Goal: Task Accomplishment & Management: Manage account settings

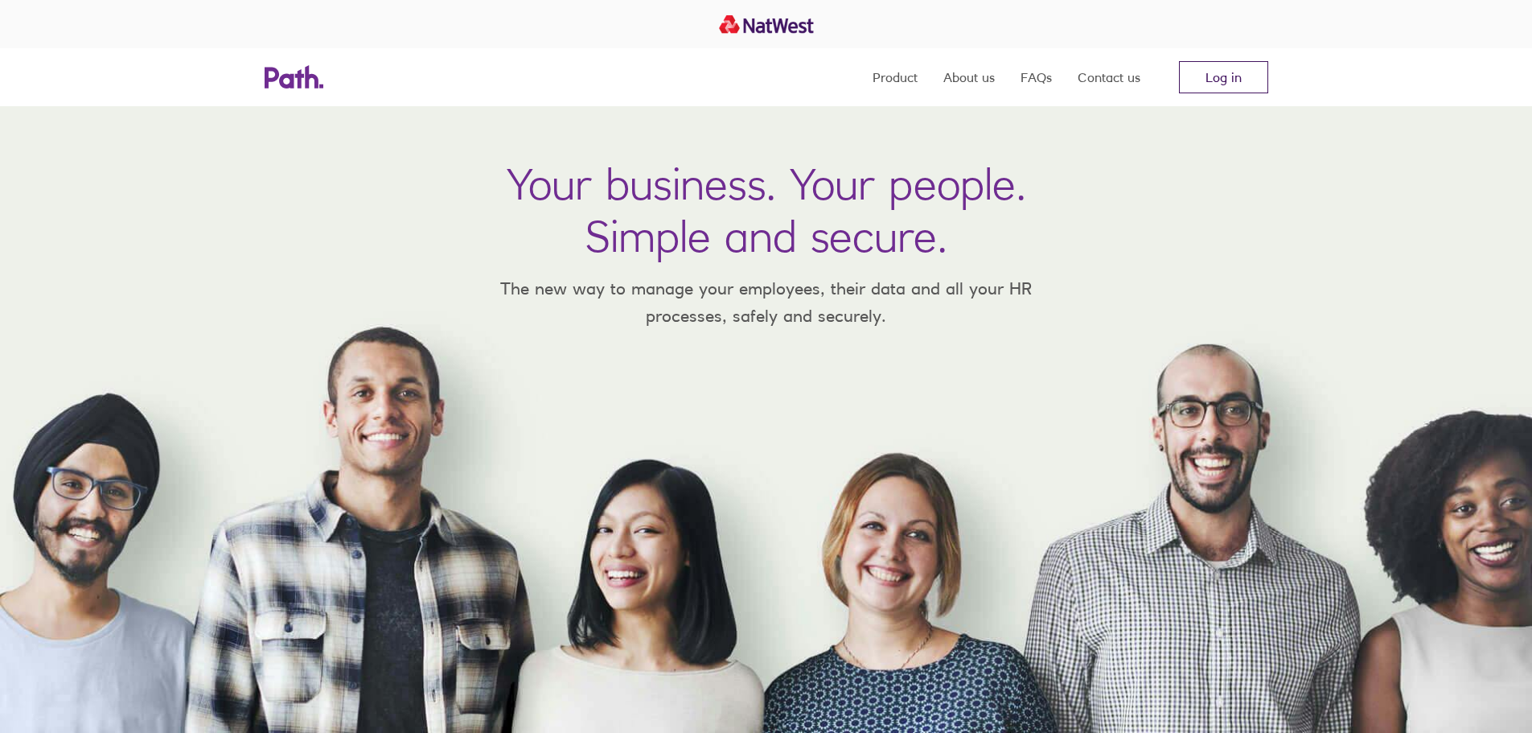
click at [1244, 83] on link "Log in" at bounding box center [1223, 77] width 89 height 32
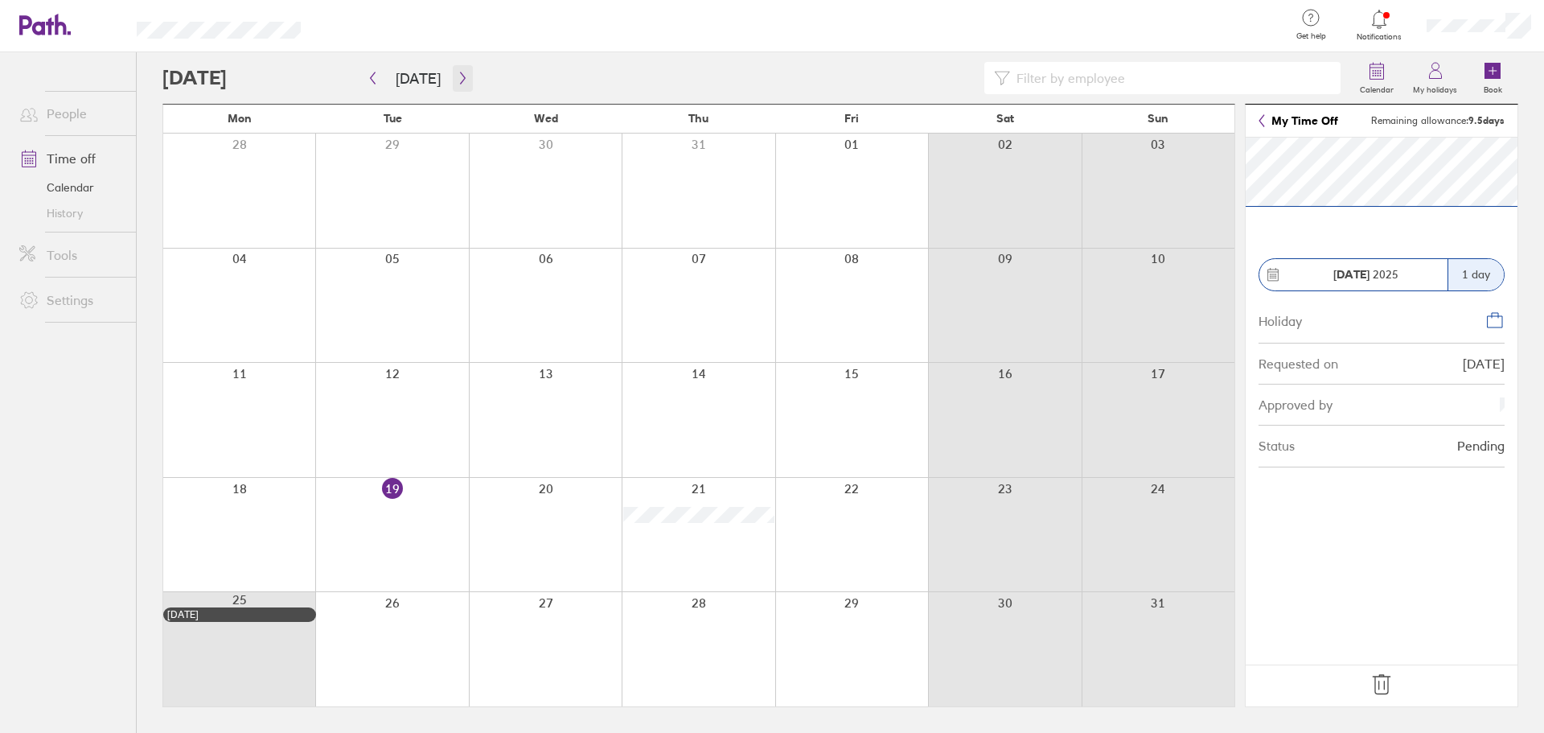
click at [458, 83] on icon "button" at bounding box center [463, 78] width 12 height 13
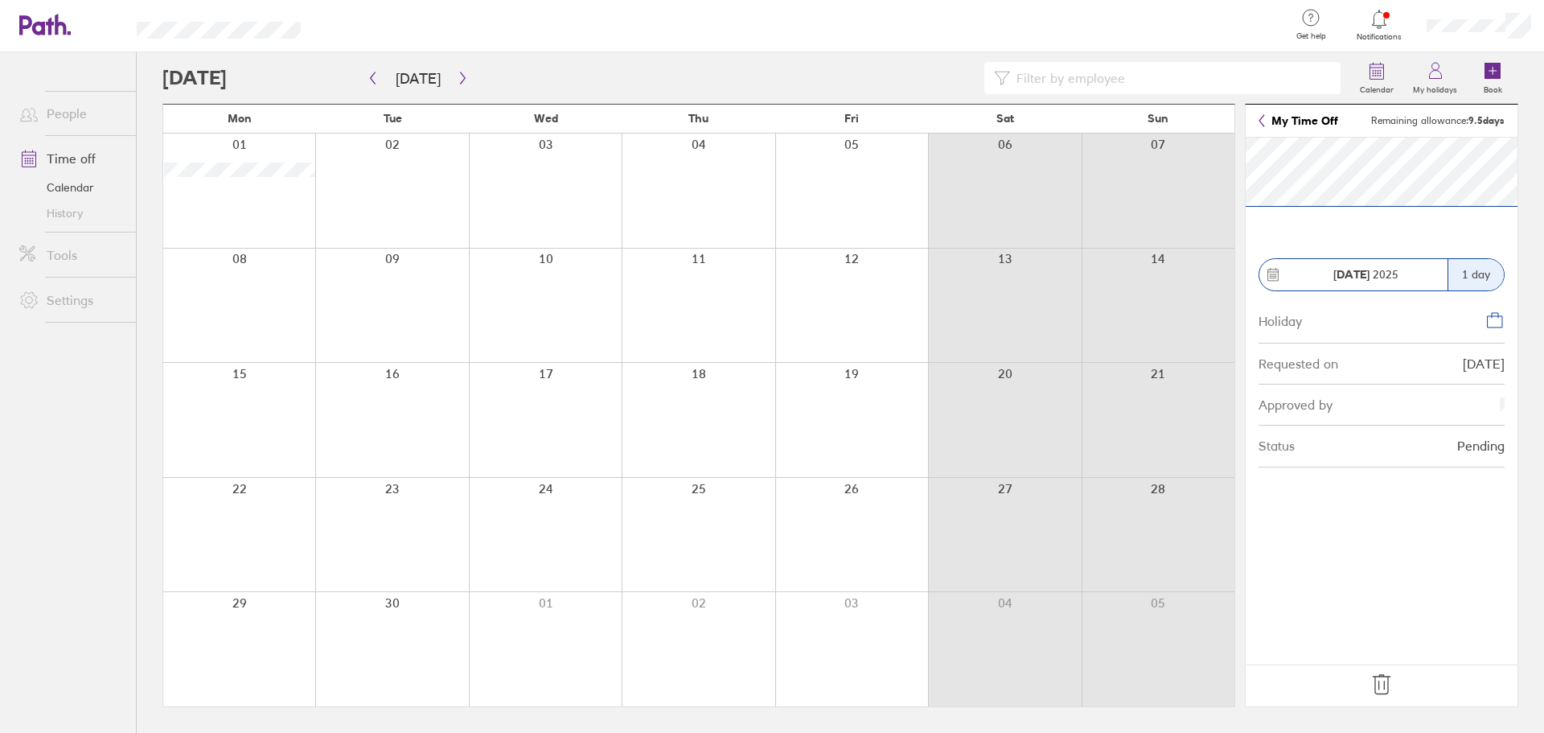
click at [246, 191] on div at bounding box center [239, 191] width 152 height 114
click at [1268, 122] on link "My Time Off" at bounding box center [1299, 120] width 80 height 13
click at [379, 76] on button "button" at bounding box center [373, 78] width 20 height 27
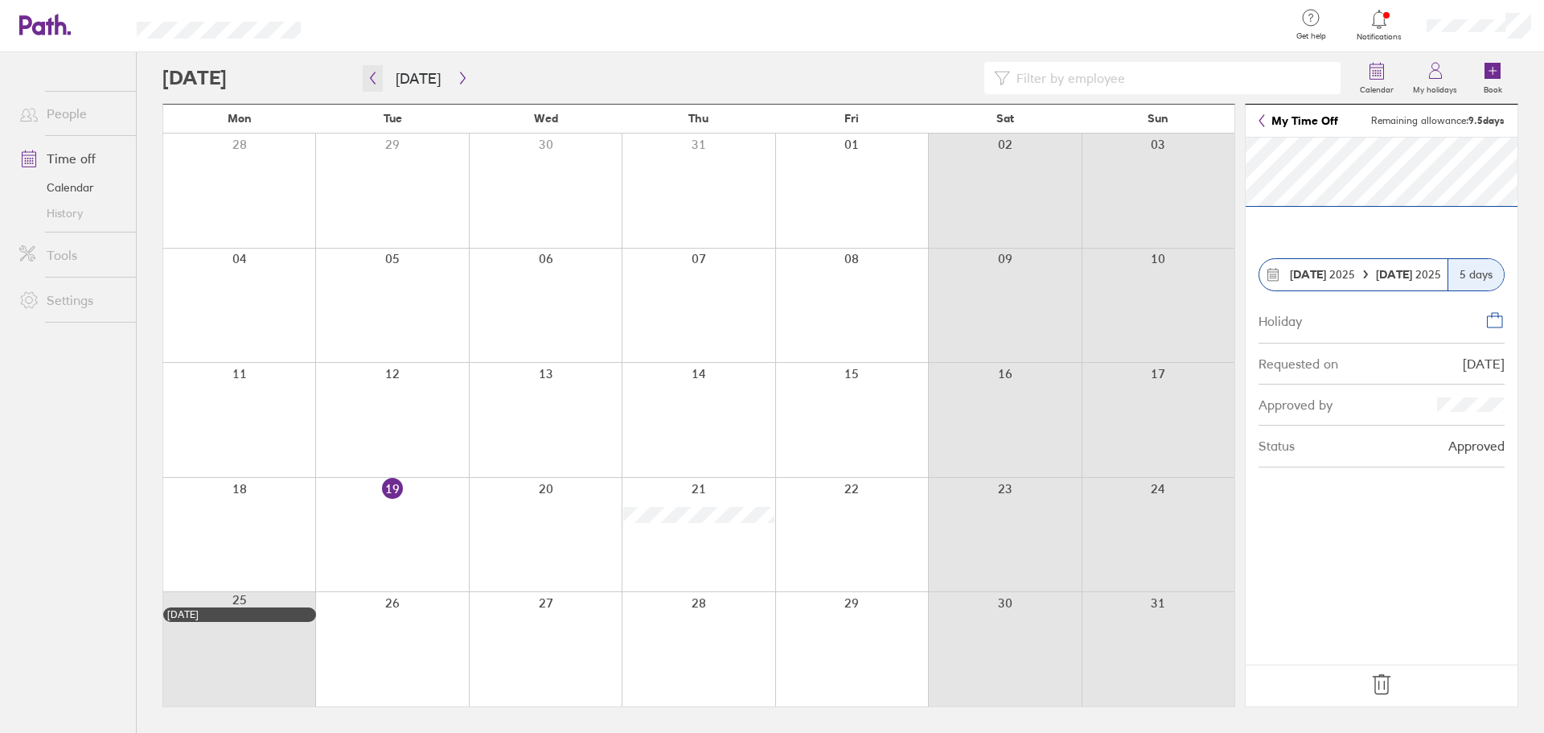
click at [375, 82] on icon "button" at bounding box center [373, 78] width 12 height 13
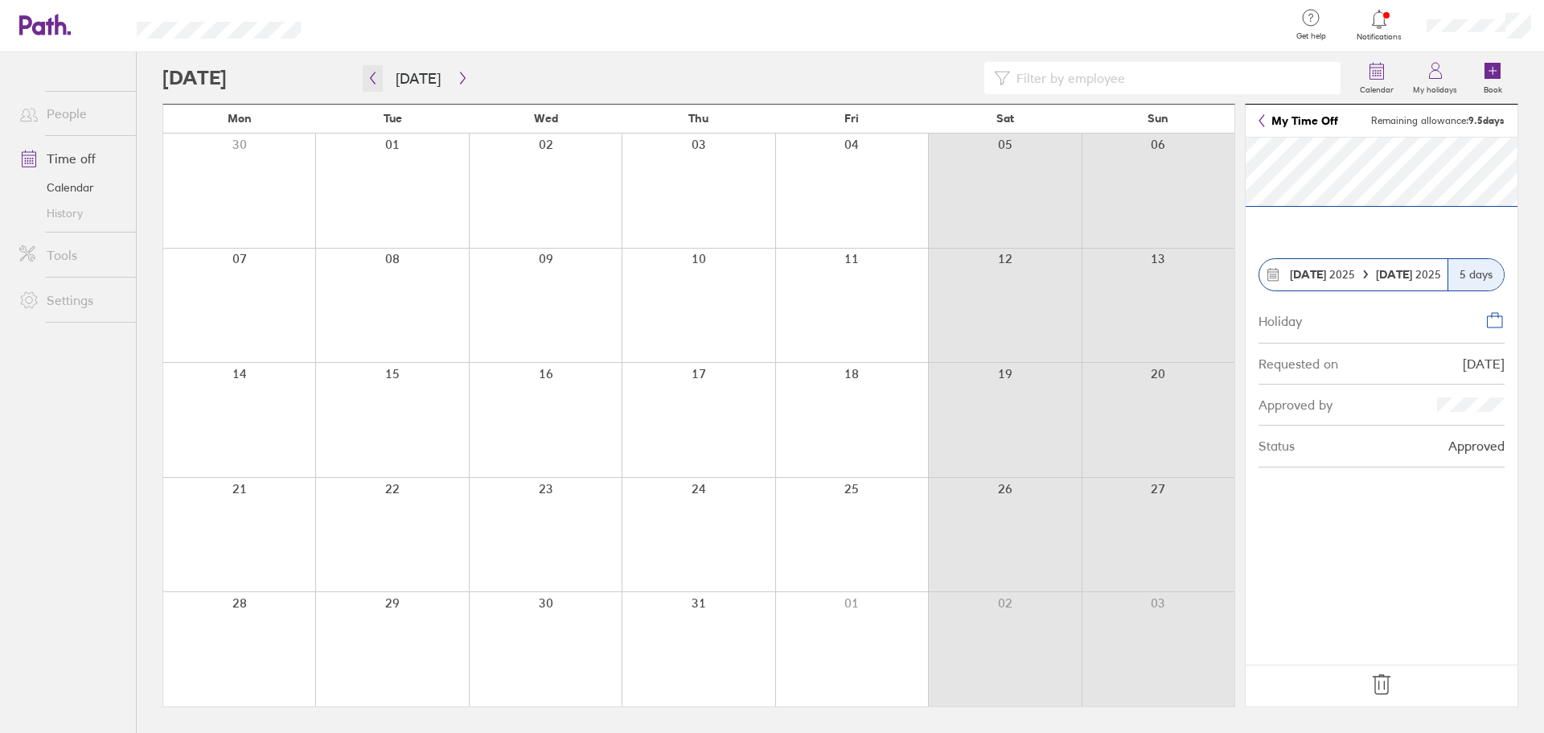
click at [375, 82] on icon "button" at bounding box center [373, 78] width 12 height 13
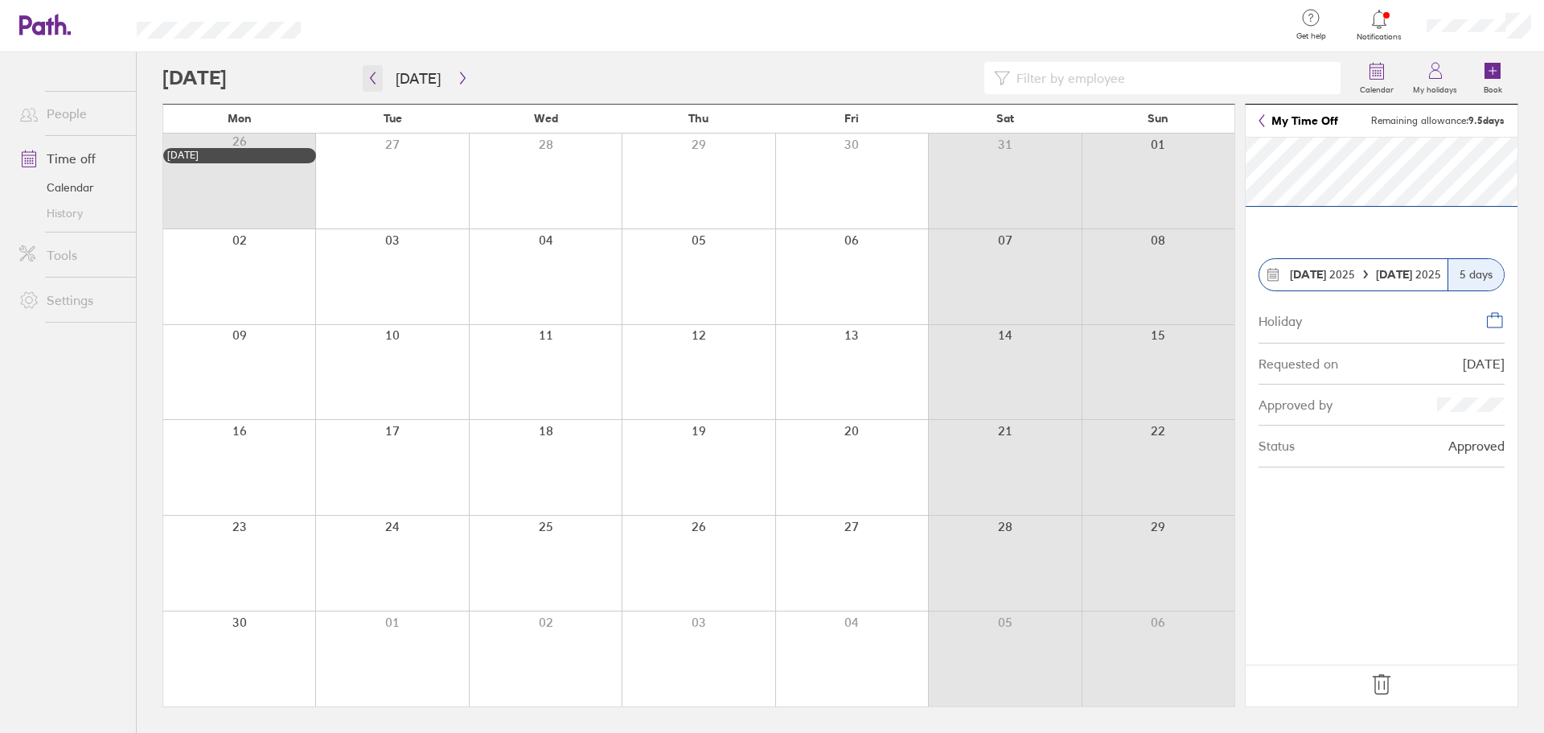
click at [372, 79] on icon "button" at bounding box center [373, 78] width 5 height 12
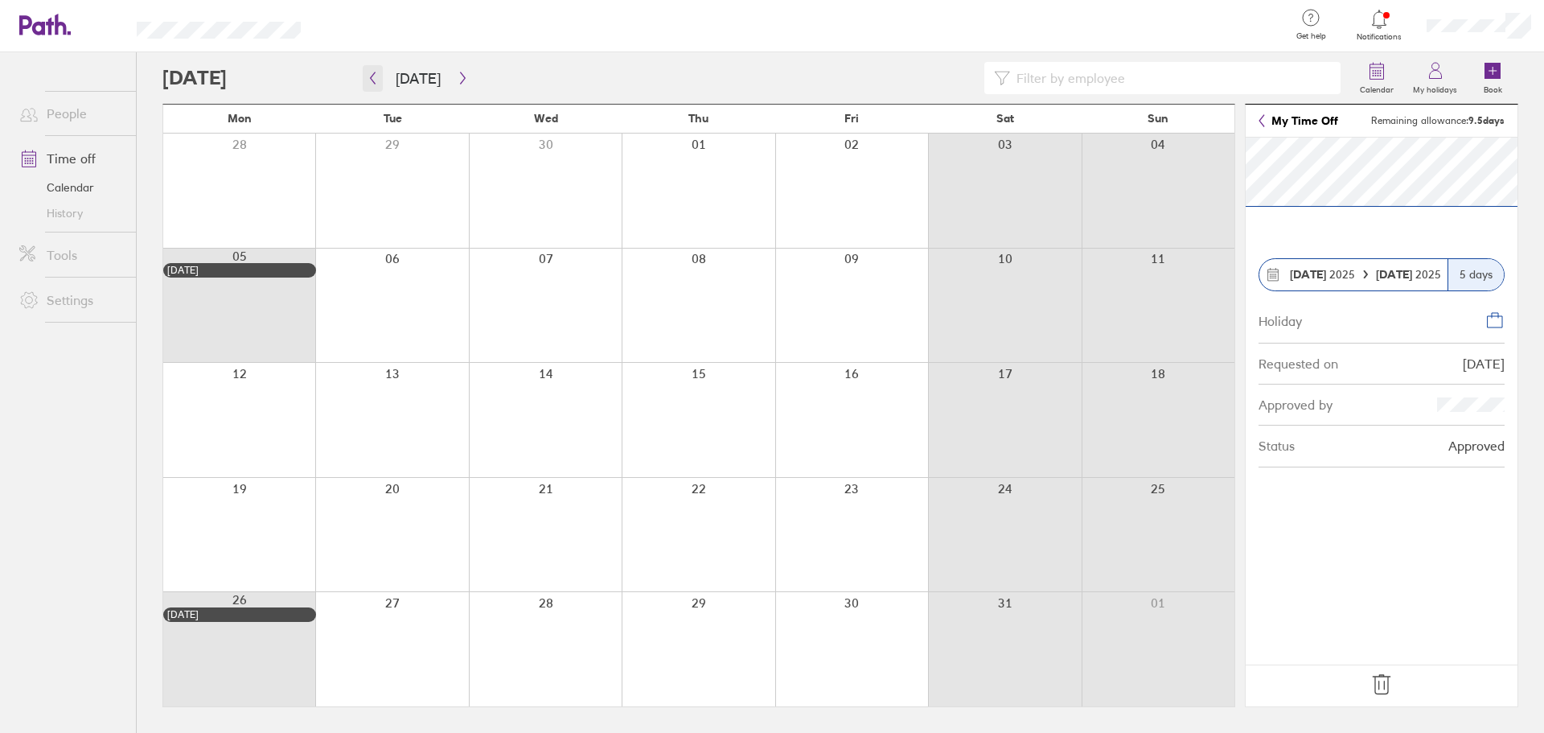
click at [372, 79] on icon "button" at bounding box center [373, 78] width 5 height 12
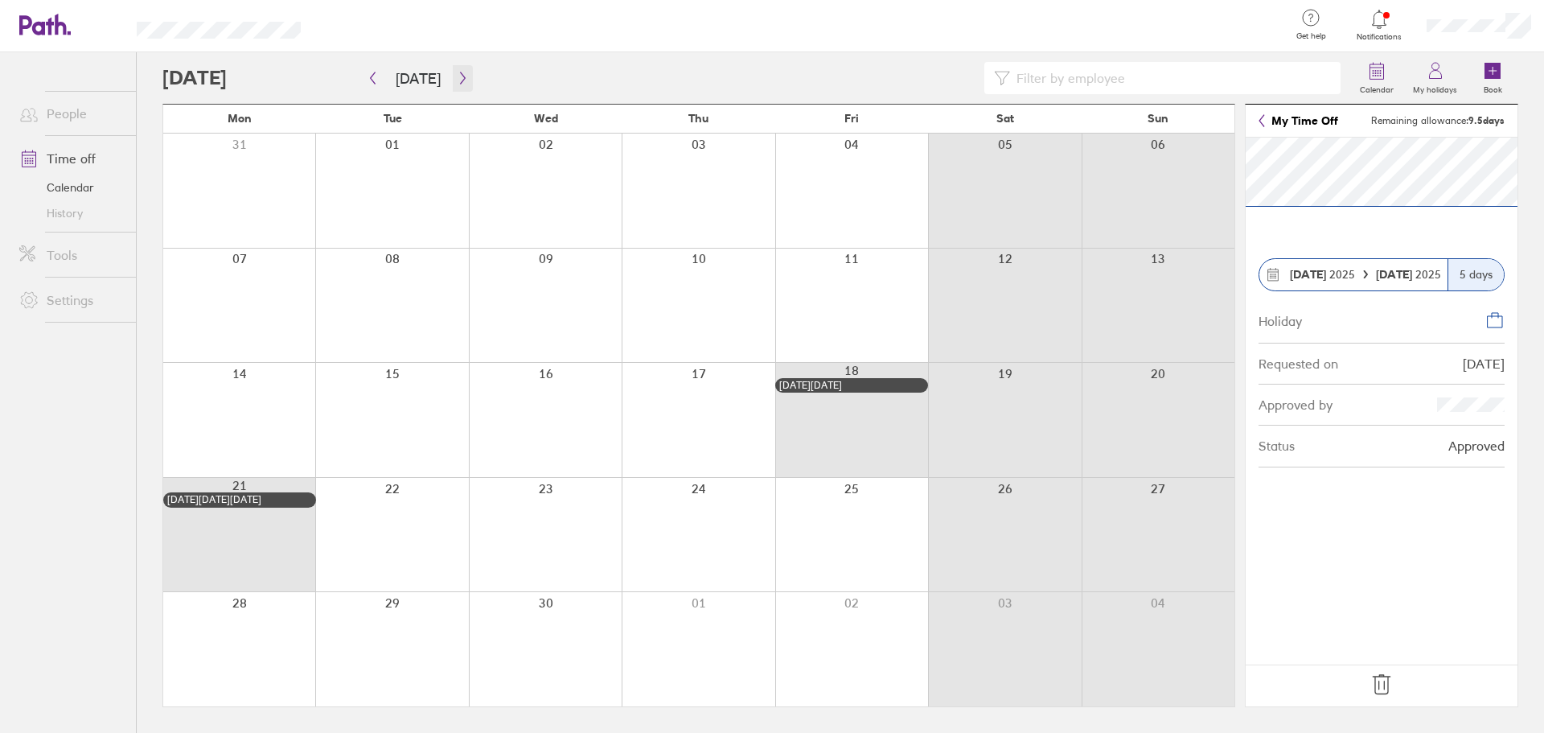
click at [458, 81] on icon "button" at bounding box center [463, 78] width 12 height 13
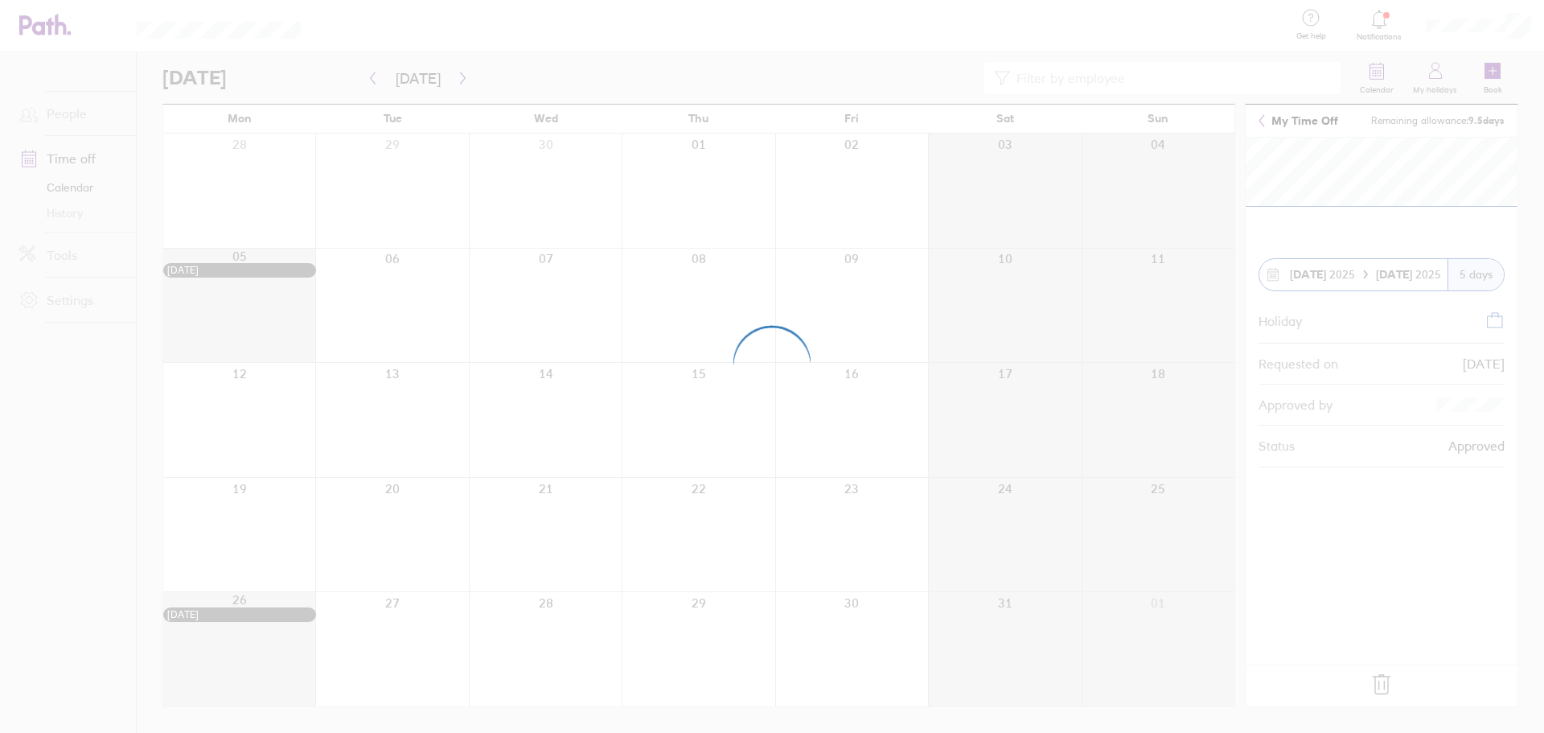
click at [1325, 124] on link "My Time Off" at bounding box center [1299, 120] width 80 height 13
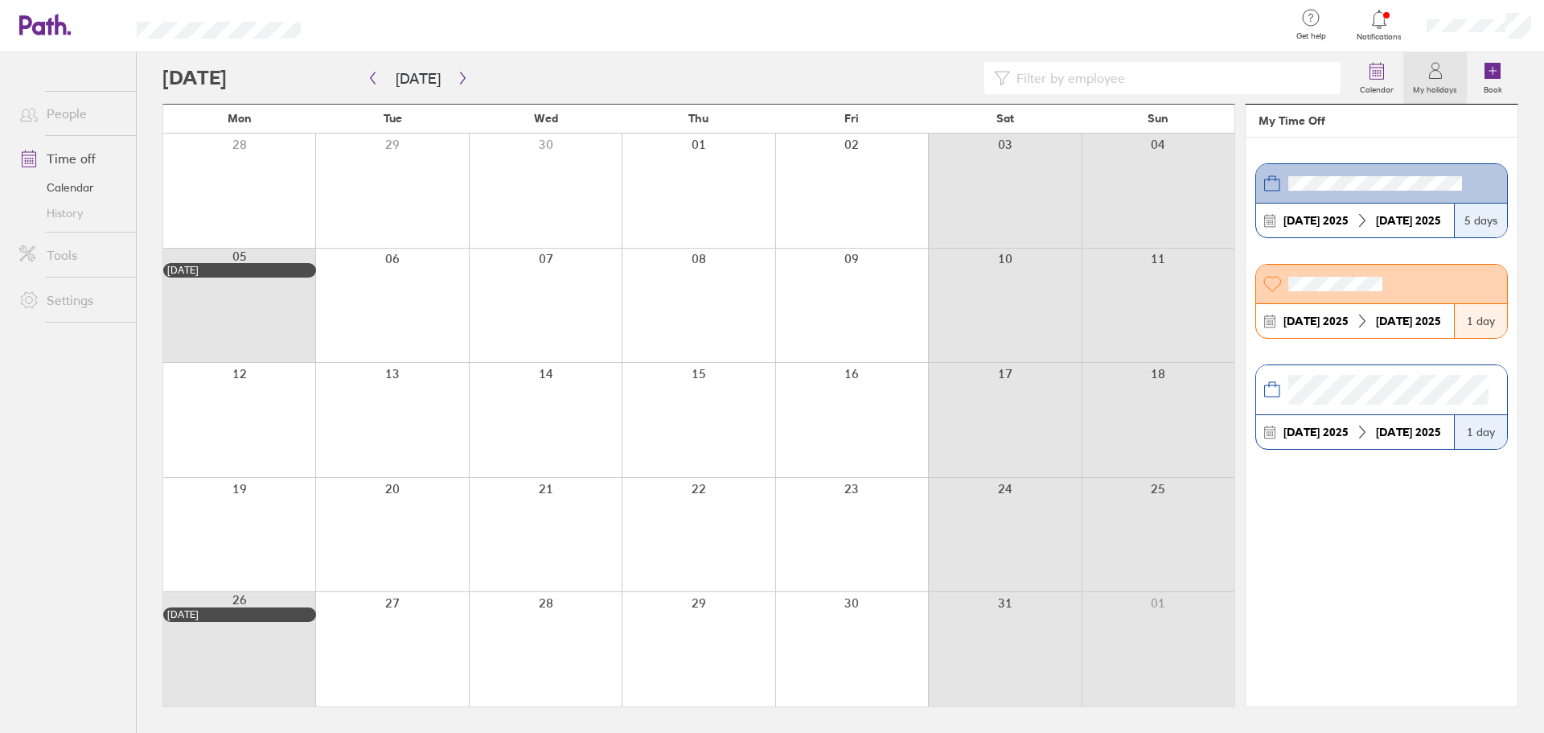
click at [1308, 122] on header "My Time Off" at bounding box center [1382, 121] width 272 height 33
